Goal: Transaction & Acquisition: Purchase product/service

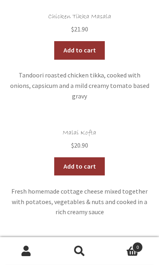
scroll to position [1813, 0]
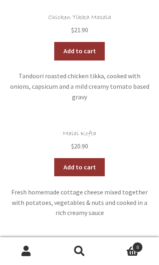
click at [137, 257] on span "$ 21.90" at bounding box center [79, 262] width 140 height 10
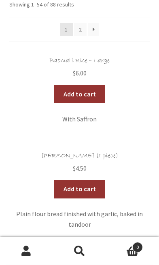
scroll to position [143, 0]
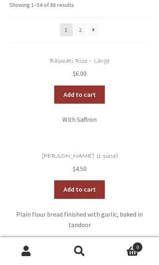
click at [80, 89] on link "Add to cart" at bounding box center [79, 95] width 50 height 19
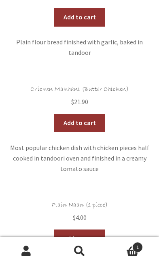
scroll to position [319, 0]
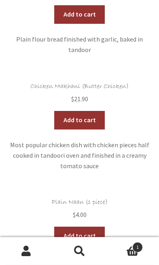
click at [82, 113] on link "Add to cart" at bounding box center [79, 120] width 50 height 19
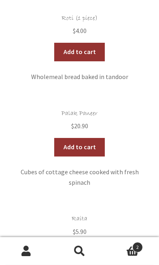
scroll to position [1190, 0]
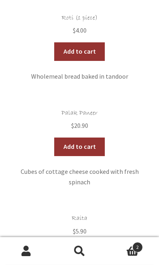
click at [136, 215] on h2 "Raita" at bounding box center [79, 219] width 140 height 8
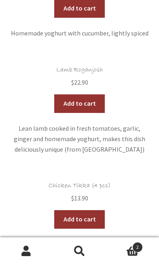
click at [83, 94] on link "Add to cart" at bounding box center [79, 103] width 50 height 19
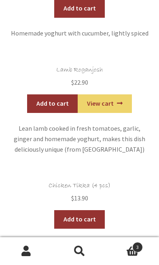
click at [103, 94] on link "View cart" at bounding box center [105, 103] width 54 height 19
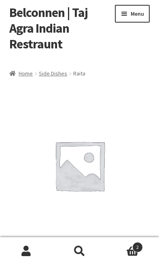
scroll to position [7, 0]
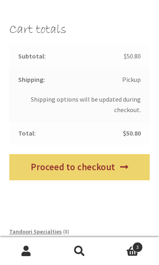
scroll to position [551, 0]
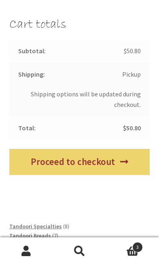
click at [84, 150] on link "Proceed to checkout" at bounding box center [79, 162] width 140 height 26
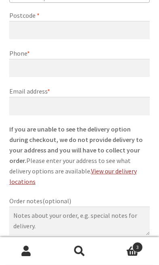
scroll to position [472, 0]
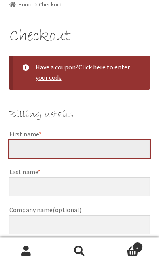
click at [48, 140] on input "First name *" at bounding box center [79, 149] width 140 height 19
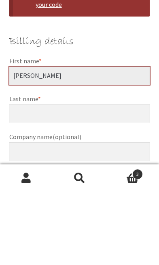
type input "[PERSON_NAME]"
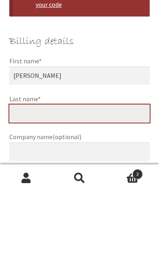
click at [51, 178] on input "Last name *" at bounding box center [79, 187] width 140 height 19
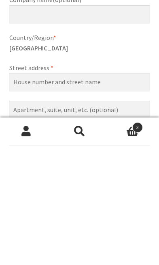
scroll to position [166, 0]
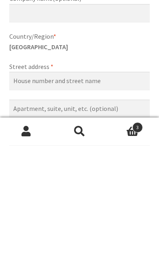
type input "[PERSON_NAME]"
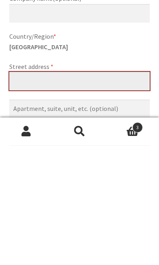
click at [96, 192] on input "Street address *" at bounding box center [79, 201] width 140 height 19
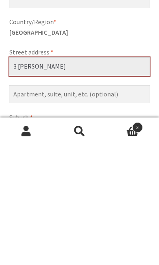
scroll to position [185, 0]
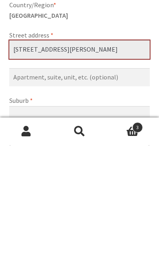
type input "[STREET_ADDRESS][PERSON_NAME]"
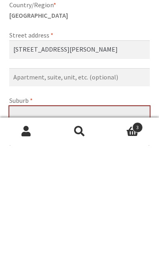
click at [57, 226] on input "Suburb *" at bounding box center [79, 235] width 140 height 19
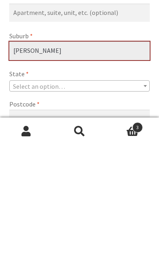
type input "[PERSON_NAME]"
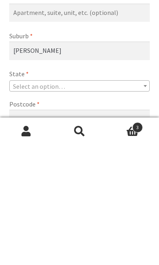
click at [149, 200] on span "Select an option…" at bounding box center [79, 205] width 140 height 11
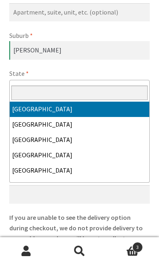
select select "ACT"
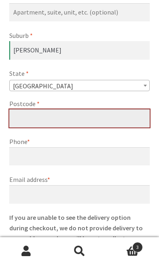
click at [71, 109] on input "Postcode *" at bounding box center [79, 118] width 140 height 19
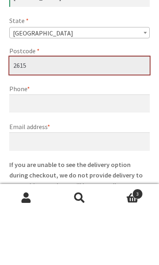
type input "2615"
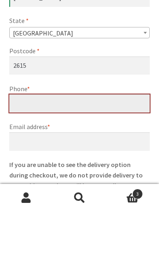
click at [85, 148] on input "Phone *" at bounding box center [79, 157] width 140 height 19
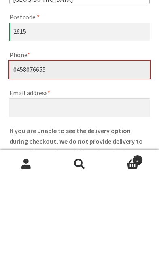
type input "0458076655"
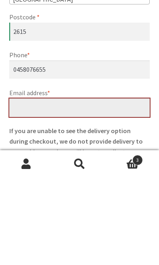
click at [83, 186] on input "Email address *" at bounding box center [79, 195] width 140 height 19
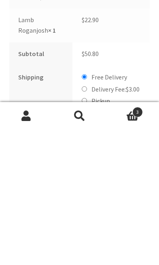
scroll to position [718, 0]
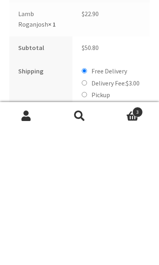
type input "[EMAIL_ADDRESS][DOMAIN_NAME]"
click at [86, 227] on input "Pickup" at bounding box center [84, 229] width 5 height 5
radio input "true"
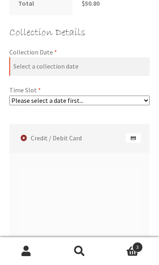
click at [142, 96] on select "Please select a date first..." at bounding box center [79, 101] width 140 height 10
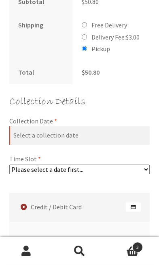
scroll to position [899, 0]
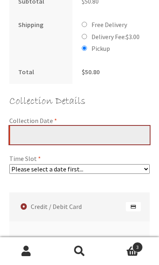
click at [100, 126] on input "Collection Date *" at bounding box center [79, 135] width 140 height 19
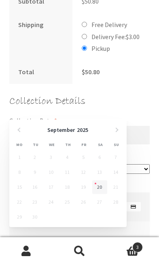
click at [101, 188] on link "20" at bounding box center [99, 187] width 15 height 14
type input "[DATE]"
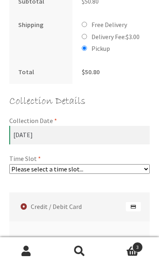
click at [145, 164] on select "Please select a time slot... 05:55 PM - 06:25 PM 06:25 PM - 06:55 PM 06:55 PM -…" at bounding box center [79, 169] width 140 height 10
click at [144, 164] on select "Please select a time slot... 05:55 PM - 06:25 PM 06:25 PM - 06:55 PM 06:55 PM -…" at bounding box center [79, 169] width 140 height 10
select select "60c2ef62db861/0|0.00"
click at [146, 164] on select "Please select a time slot... 05:55 PM - 06:25 PM 06:25 PM - 06:55 PM 06:55 PM -…" at bounding box center [79, 169] width 140 height 10
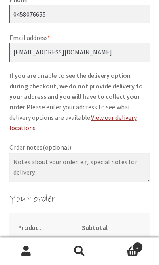
scroll to position [525, 0]
